Goal: Information Seeking & Learning: Check status

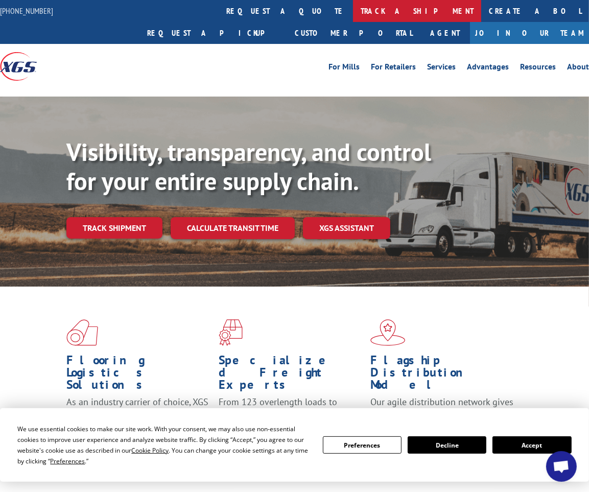
click at [353, 16] on link "track a shipment" at bounding box center [417, 11] width 128 height 22
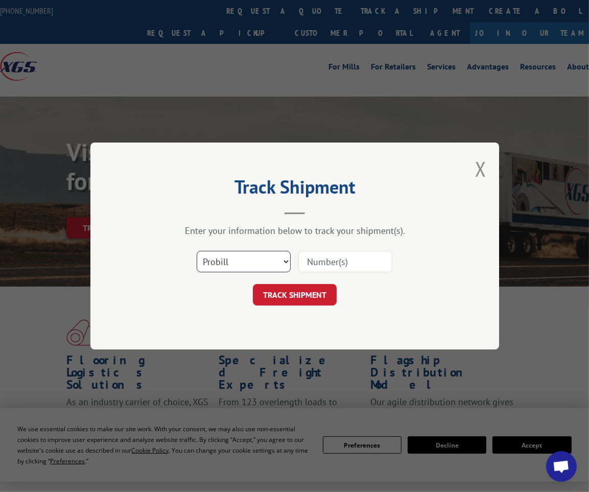
click at [250, 258] on select "Select category... Probill BOL PO" at bounding box center [244, 261] width 94 height 21
select select "bol"
click at [197, 251] on select "Select category... Probill BOL PO" at bounding box center [244, 261] width 94 height 21
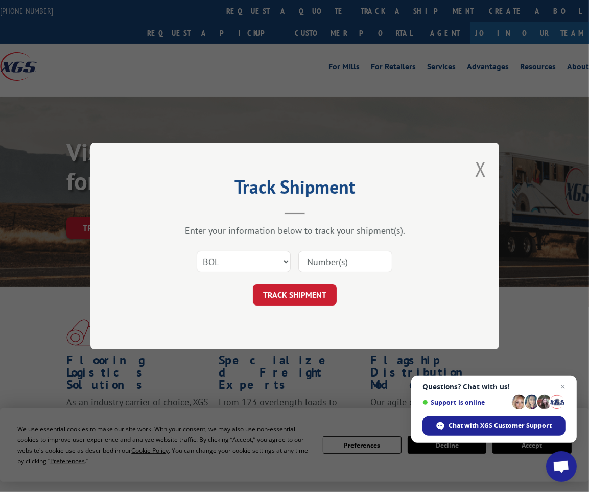
click at [329, 255] on input at bounding box center [345, 261] width 94 height 21
paste input "5248085"
type input "5248085"
click at [304, 304] on button "TRACK SHIPMENT" at bounding box center [295, 294] width 84 height 21
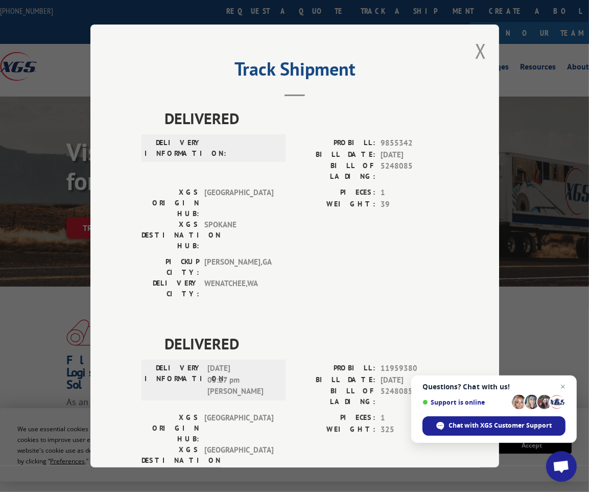
scroll to position [317, 0]
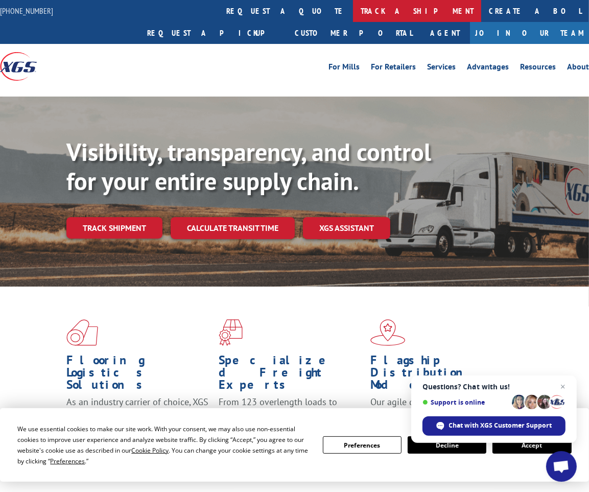
click at [353, 15] on link "track a shipment" at bounding box center [417, 11] width 128 height 22
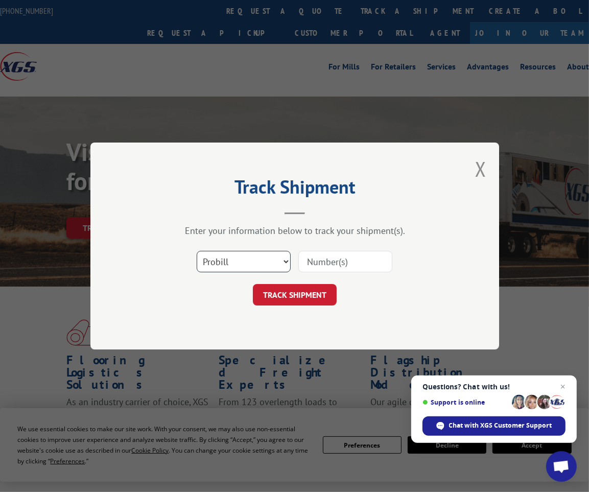
click at [220, 259] on select "Select category... Probill BOL PO" at bounding box center [244, 261] width 94 height 21
select select "bol"
click at [197, 251] on select "Select category... Probill BOL PO" at bounding box center [244, 261] width 94 height 21
click at [336, 259] on input at bounding box center [345, 261] width 94 height 21
paste input "856684"
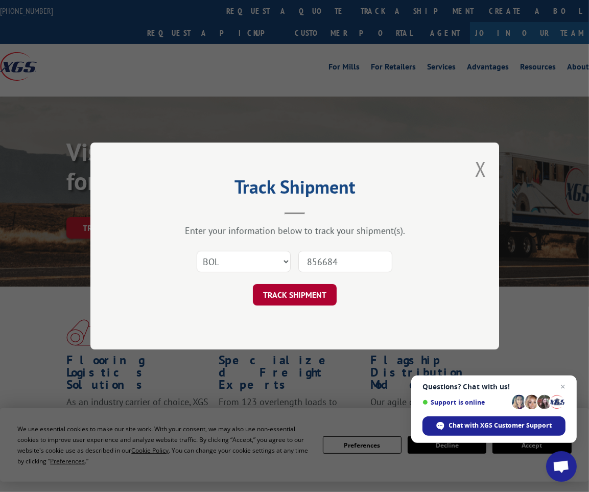
type input "856684"
click at [314, 302] on button "TRACK SHIPMENT" at bounding box center [295, 294] width 84 height 21
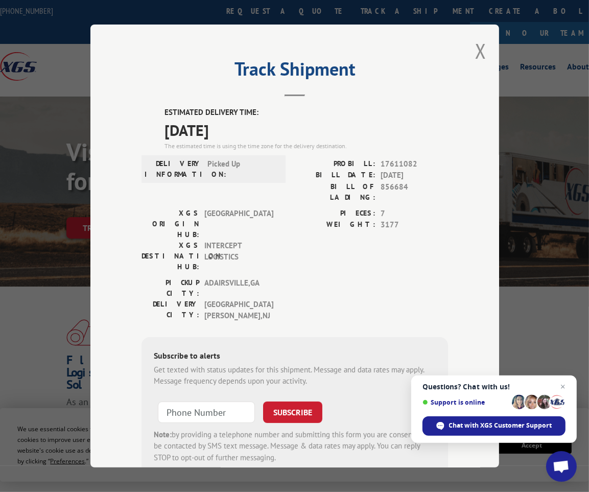
drag, startPoint x: 468, startPoint y: 130, endPoint x: 201, endPoint y: 19, distance: 289.5
click at [461, 132] on div "Track Shipment ESTIMATED DELIVERY TIME: 09/16/2025 The estimated time is using …" at bounding box center [294, 246] width 409 height 443
